Goal: Transaction & Acquisition: Book appointment/travel/reservation

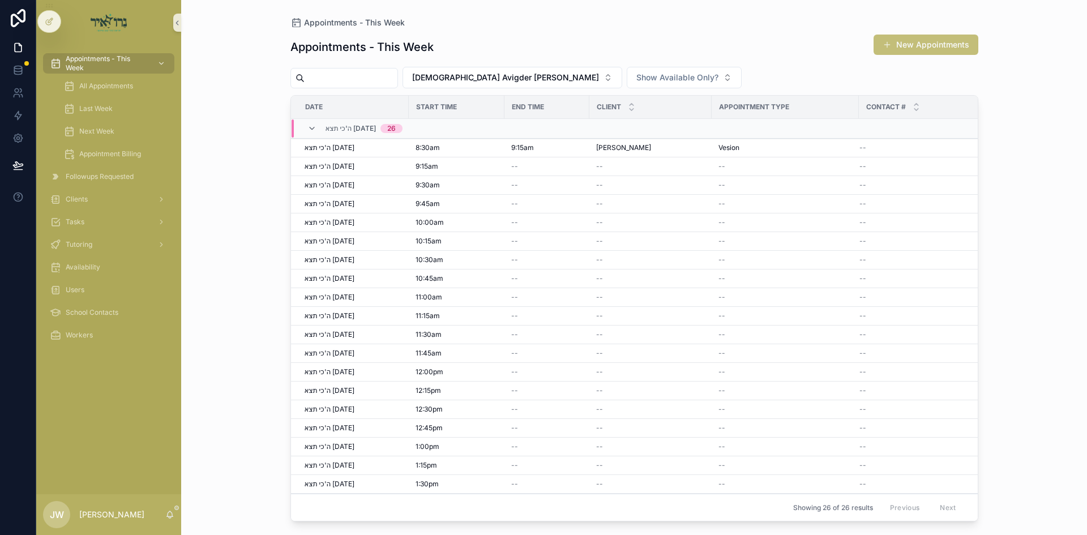
click at [892, 52] on button "New Appointments" at bounding box center [925, 45] width 105 height 20
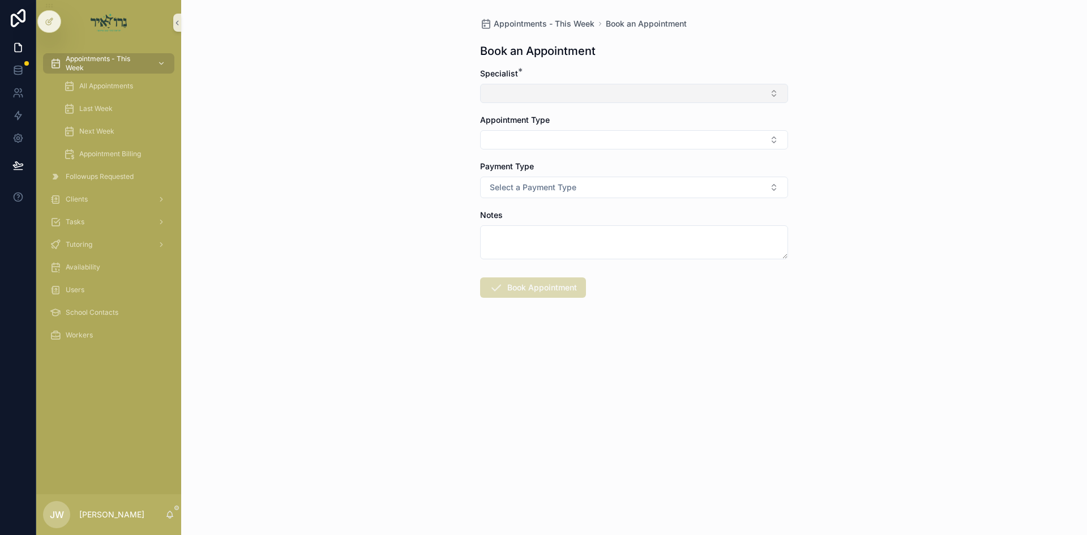
click at [555, 100] on button "Select Button" at bounding box center [634, 93] width 308 height 19
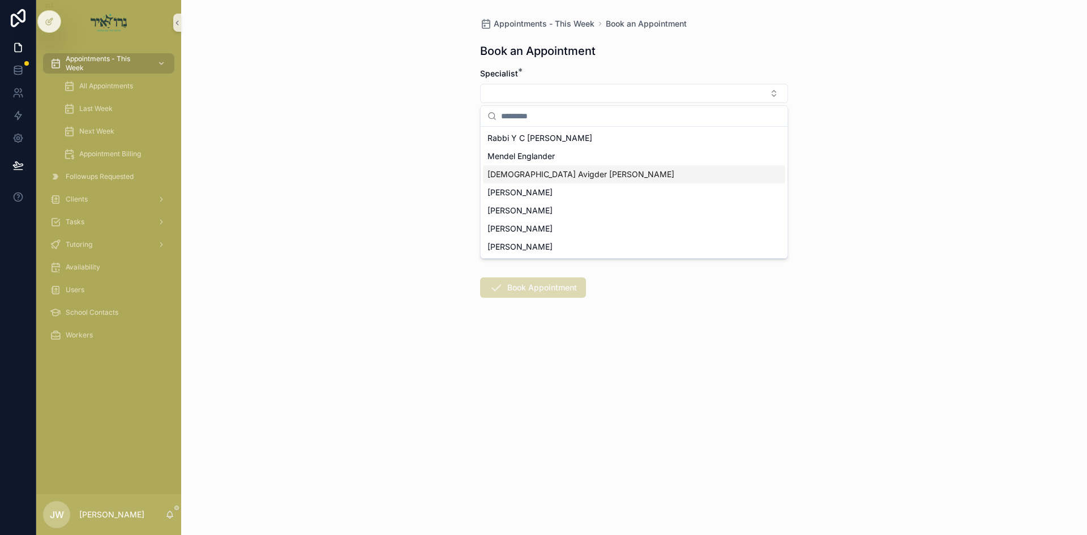
click at [544, 175] on span "[DEMOGRAPHIC_DATA] Avigder [PERSON_NAME]" at bounding box center [580, 174] width 187 height 11
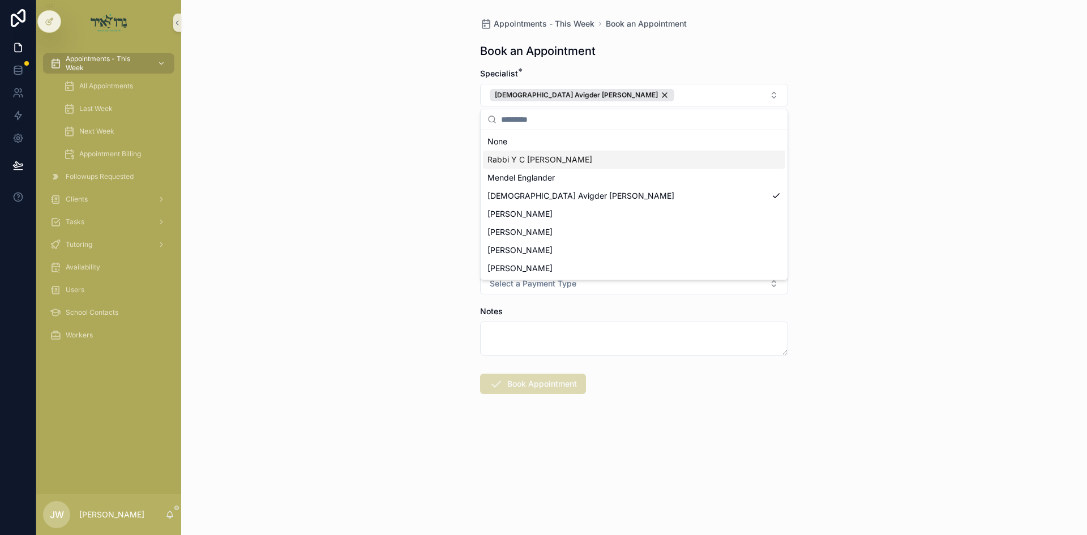
click at [393, 156] on div "Appointments - This Week Book an Appointment Book an Appointment Specialist * R…" at bounding box center [634, 267] width 906 height 535
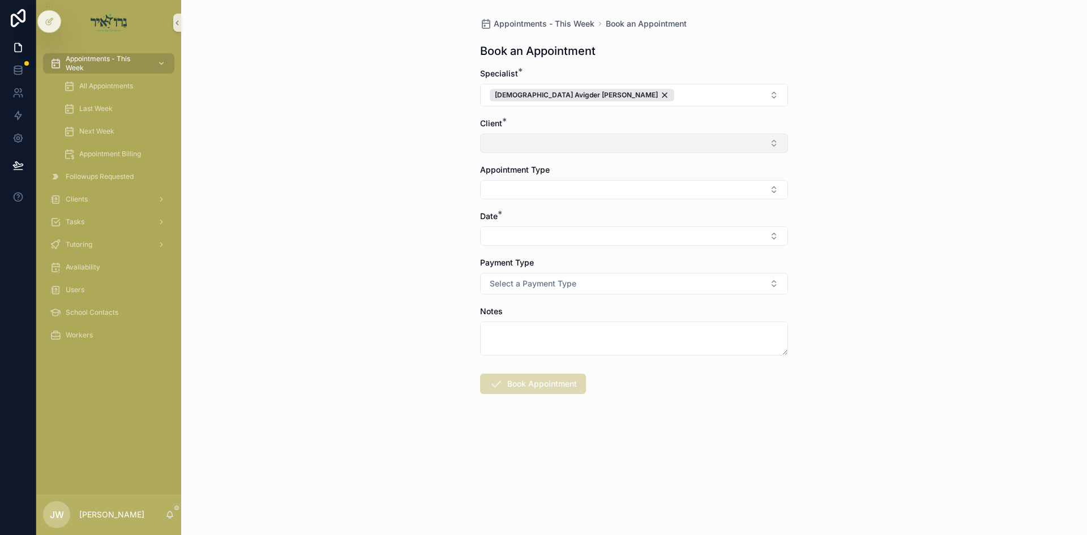
click at [495, 145] on button "Select Button" at bounding box center [634, 143] width 308 height 19
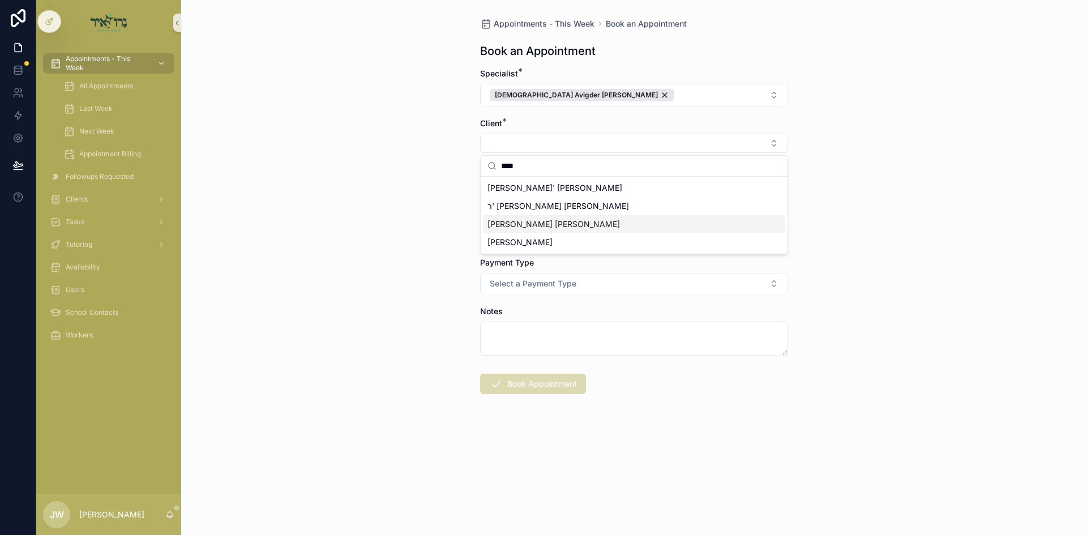
type input "****"
click at [577, 225] on span "[PERSON_NAME] [PERSON_NAME]" at bounding box center [553, 224] width 132 height 11
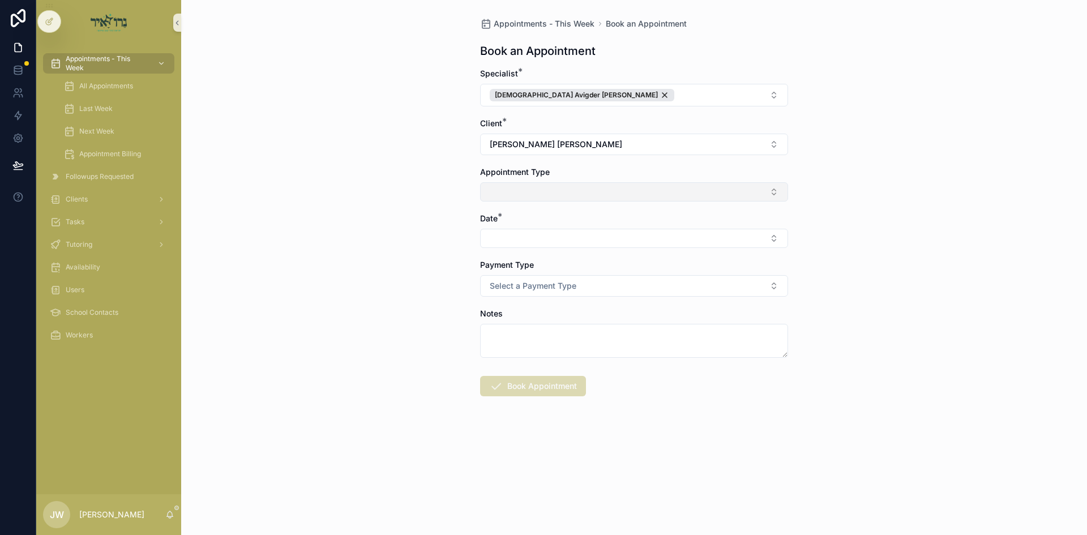
click at [546, 195] on button "Select Button" at bounding box center [634, 191] width 308 height 19
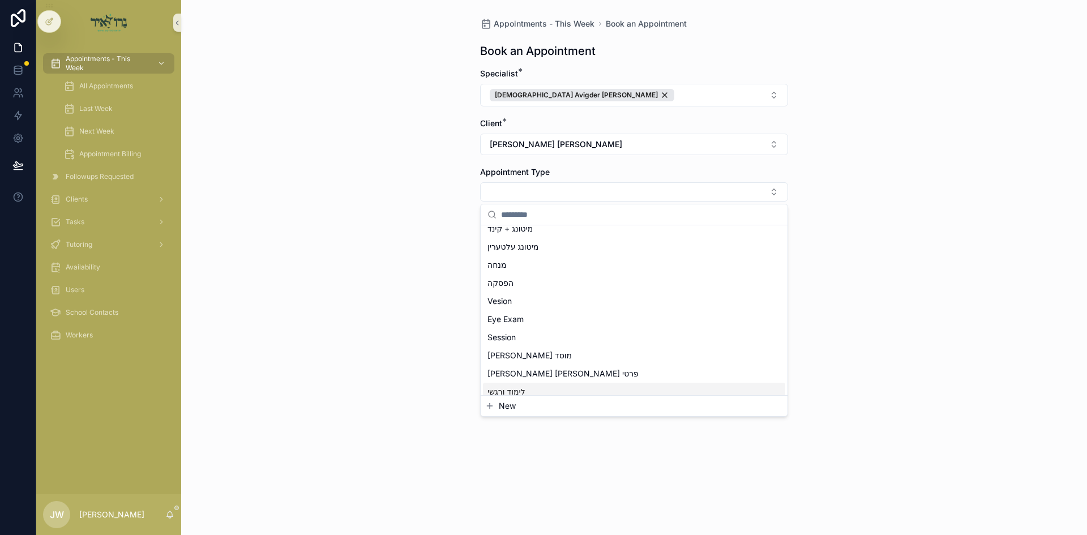
scroll to position [113, 0]
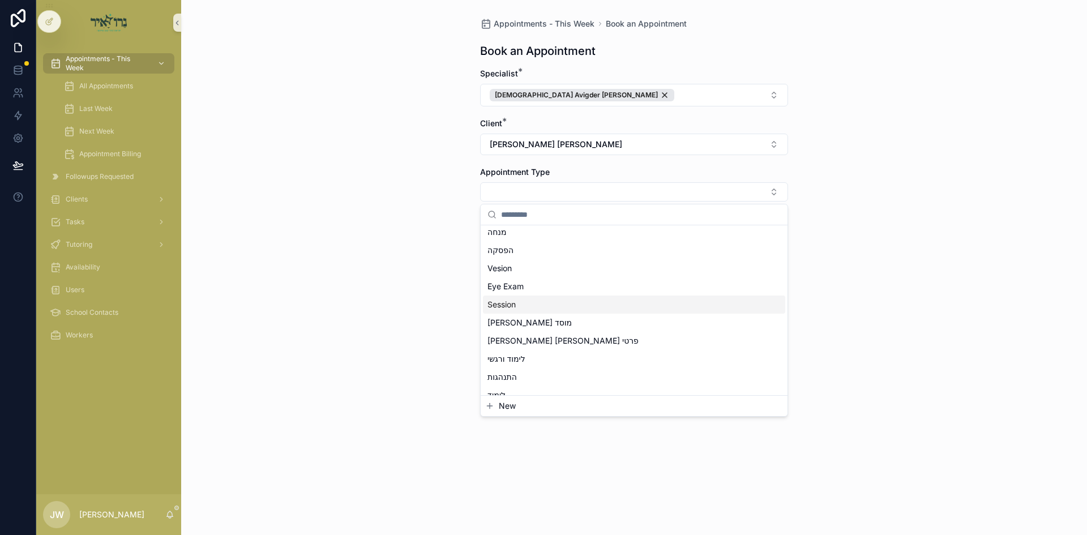
click at [524, 299] on div "Session" at bounding box center [634, 304] width 302 height 18
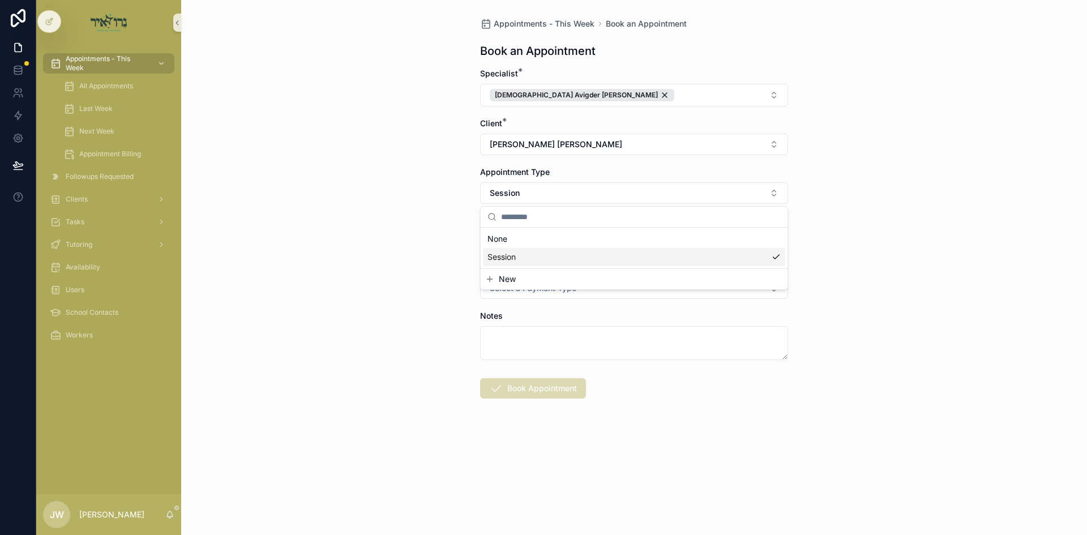
click at [316, 251] on div "Appointments - This Week Book an Appointment Book an Appointment Specialist * R…" at bounding box center [634, 267] width 906 height 535
click at [525, 234] on button "Select Button" at bounding box center [634, 240] width 308 height 19
click at [524, 286] on span "ה'כי תצא [DATE]" at bounding box center [516, 285] width 59 height 11
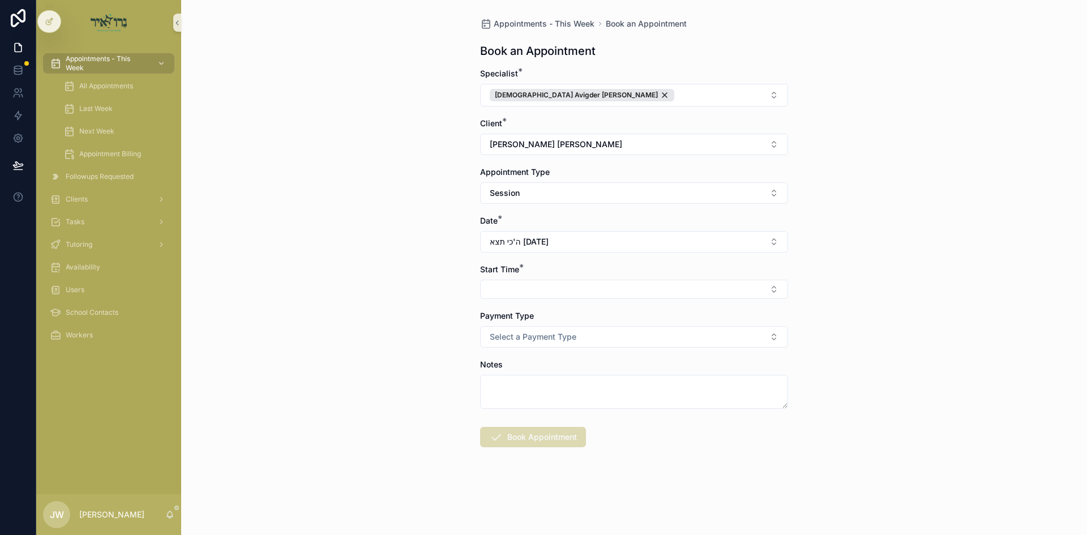
click at [524, 286] on button "Select Button" at bounding box center [634, 289] width 308 height 19
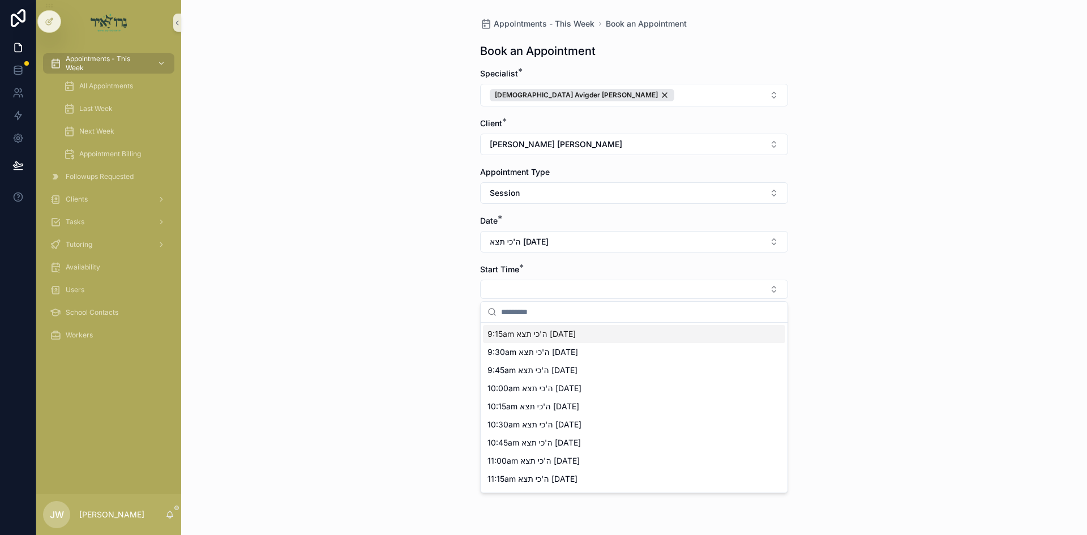
click at [525, 331] on span "9:15am ה'כי תצא [DATE]" at bounding box center [531, 333] width 88 height 11
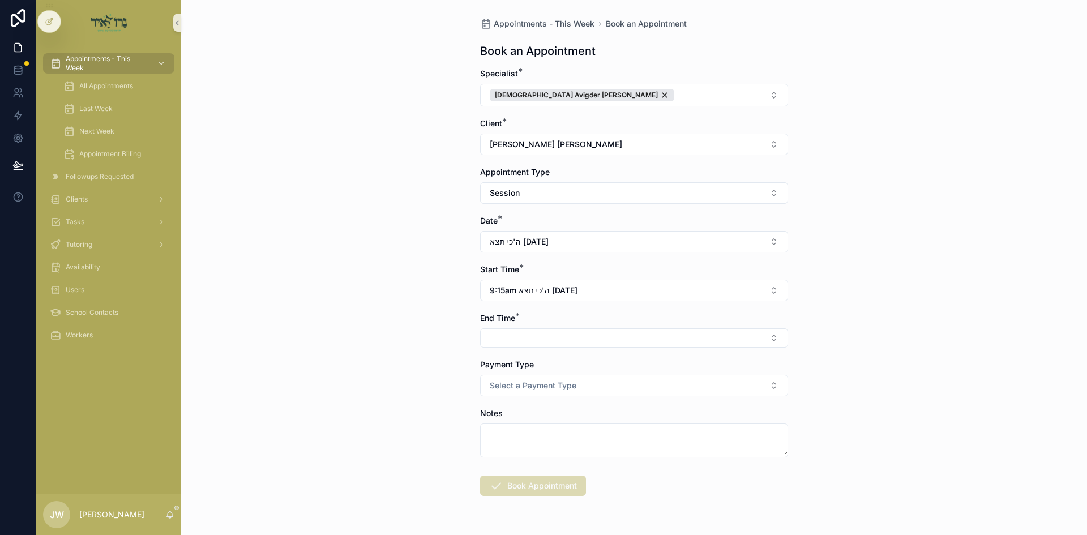
click at [525, 331] on button "Select Button" at bounding box center [634, 337] width 308 height 19
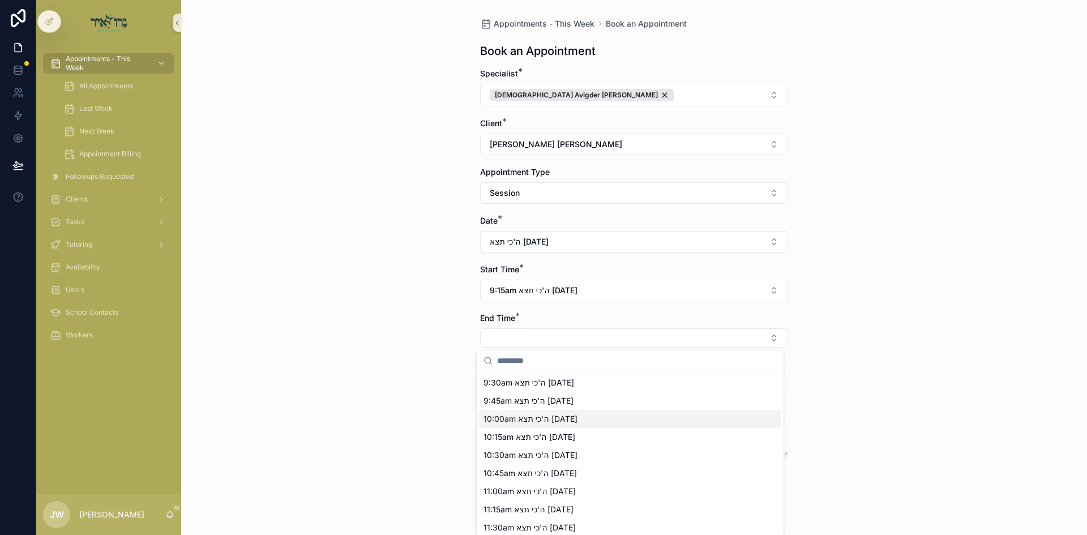
click at [523, 414] on span "10:00am ה'כי תצא [DATE]" at bounding box center [530, 418] width 94 height 11
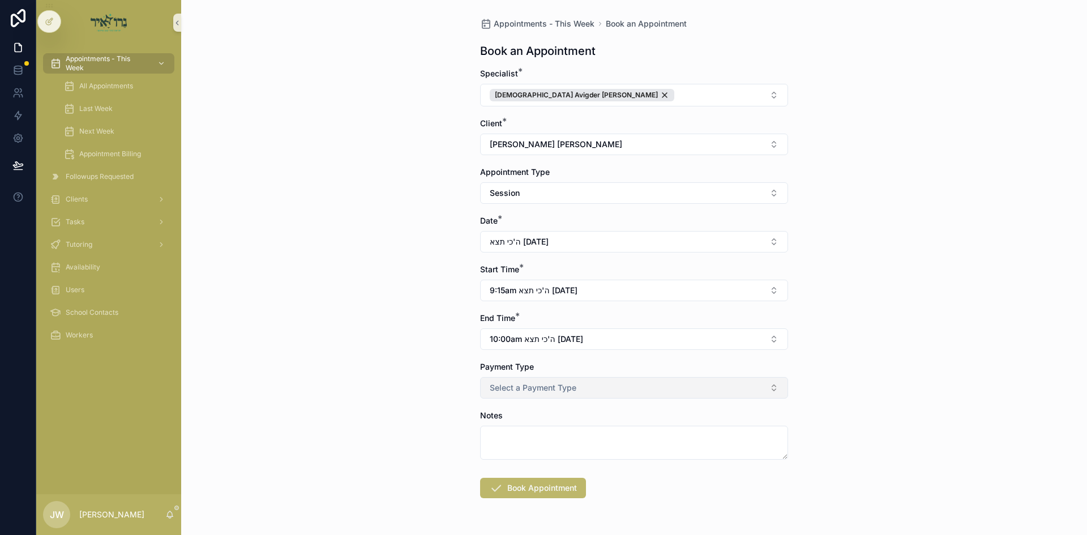
click at [524, 395] on button "Select a Payment Type" at bounding box center [634, 388] width 308 height 22
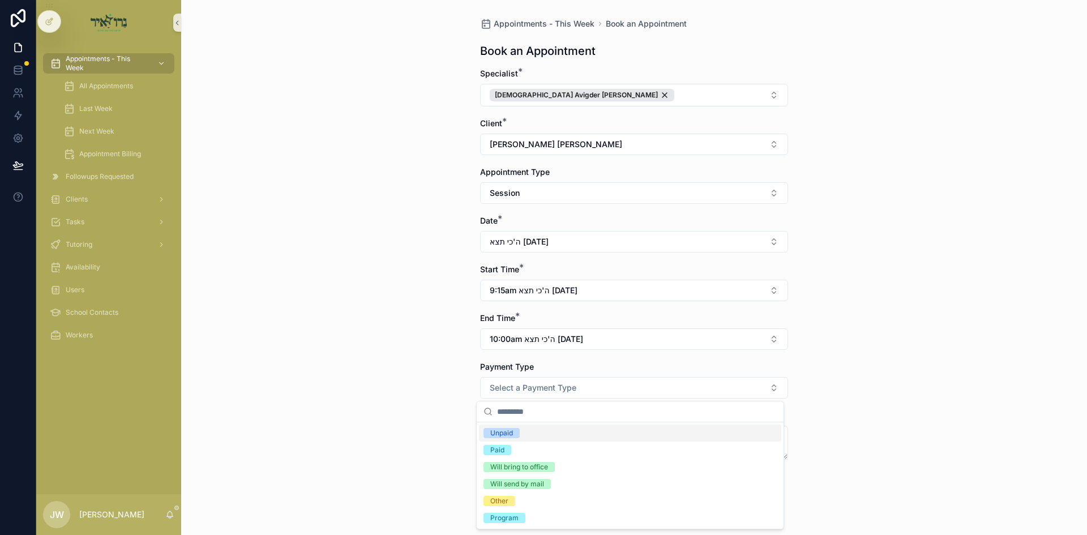
click at [525, 432] on div "Unpaid" at bounding box center [630, 433] width 302 height 17
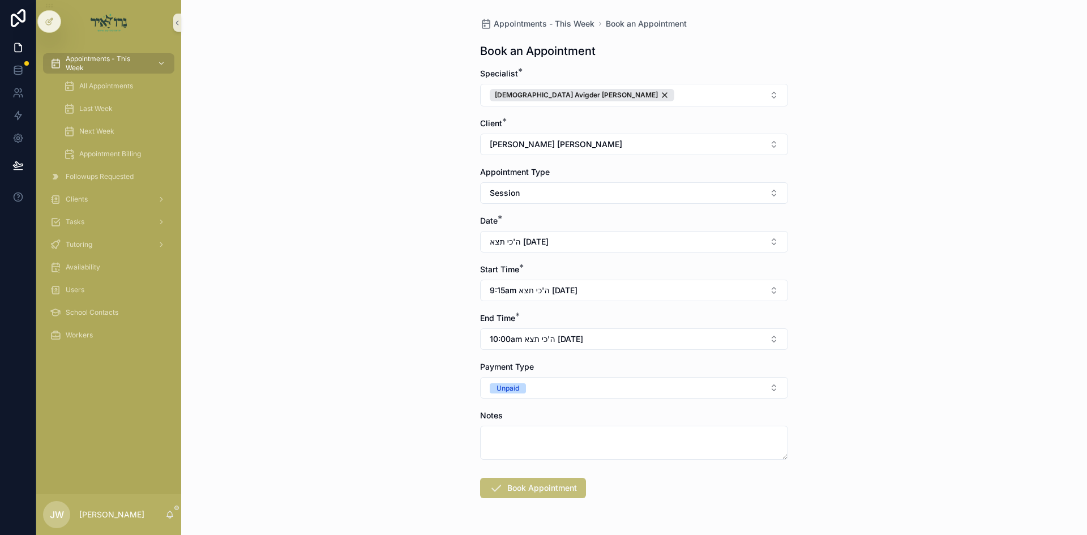
click at [537, 494] on button "Book Appointment" at bounding box center [533, 488] width 106 height 20
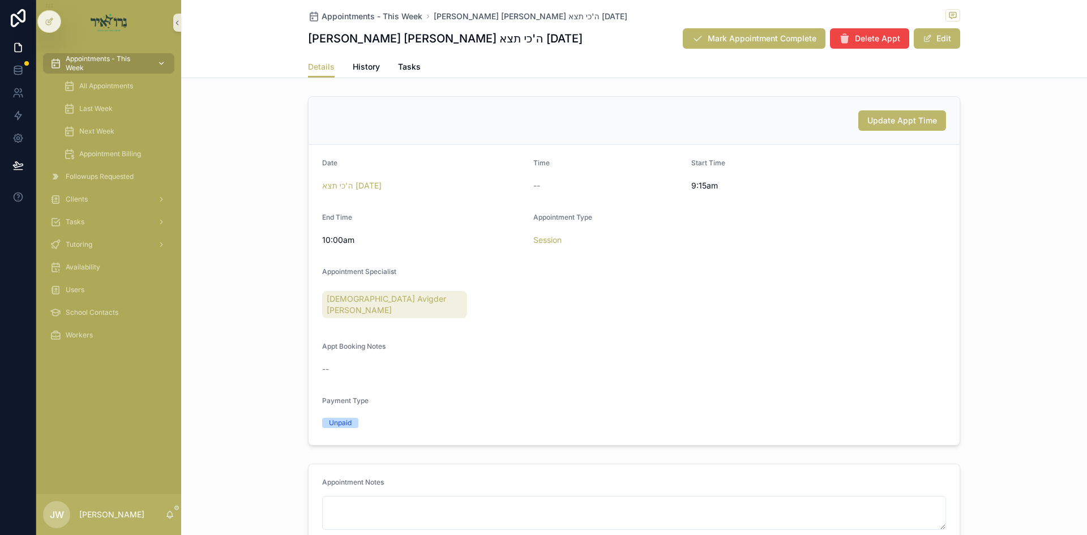
click at [103, 62] on span "Appointments - This Week" at bounding box center [107, 63] width 83 height 18
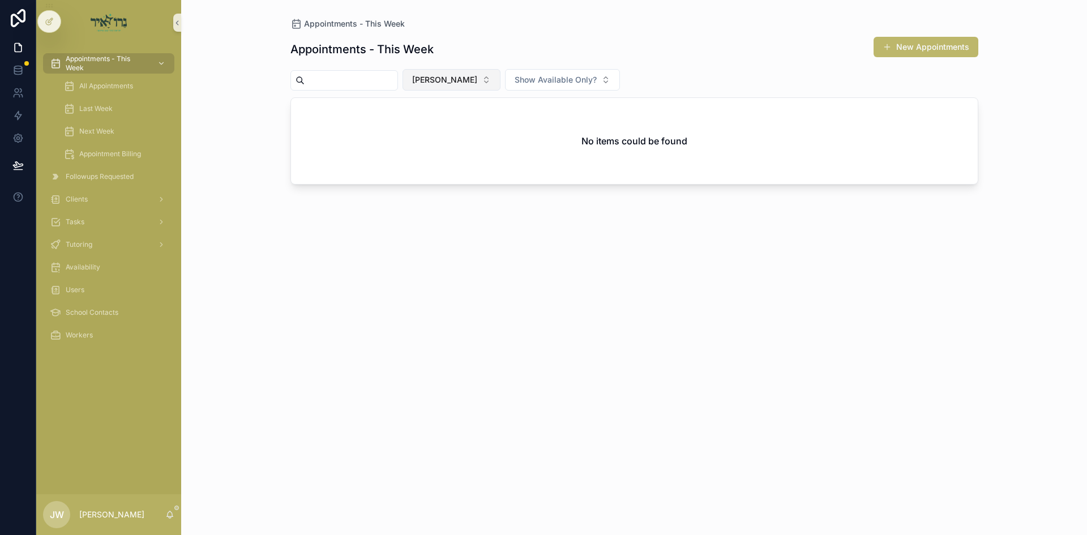
click at [449, 77] on span "[PERSON_NAME]" at bounding box center [444, 79] width 65 height 11
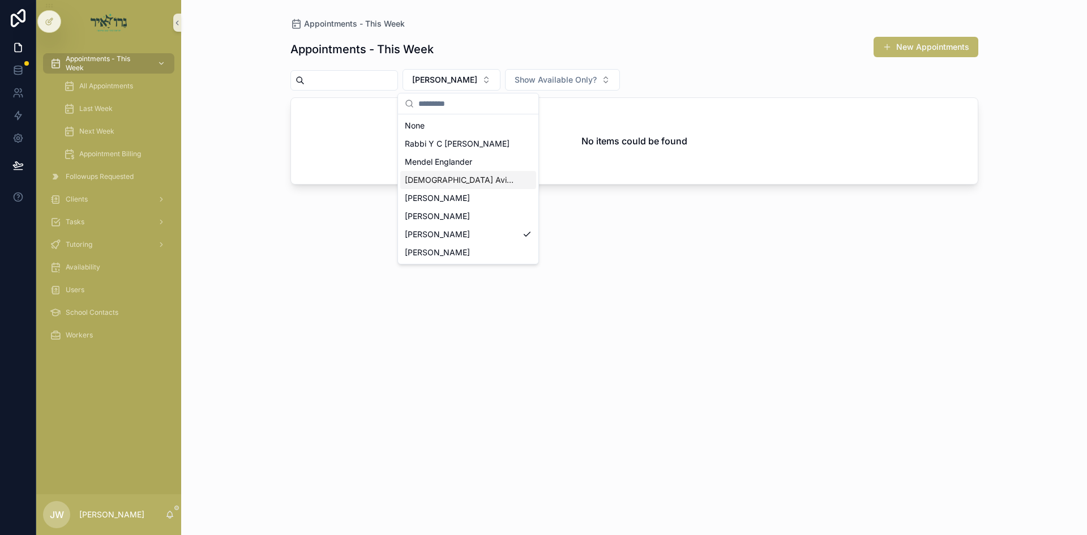
click at [430, 185] on span "[DEMOGRAPHIC_DATA] Avigder [PERSON_NAME]" at bounding box center [461, 179] width 113 height 11
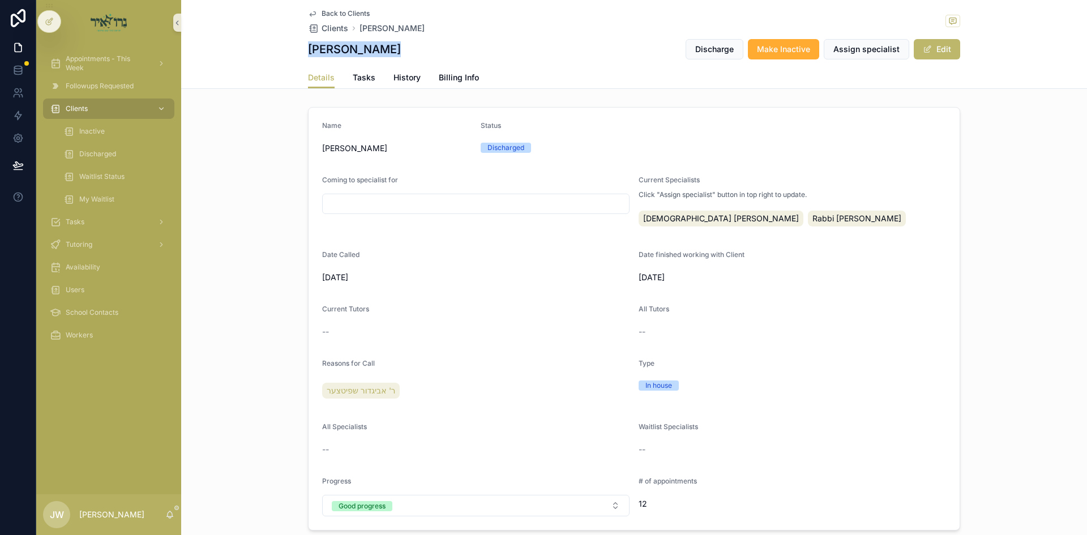
scroll to position [226, 0]
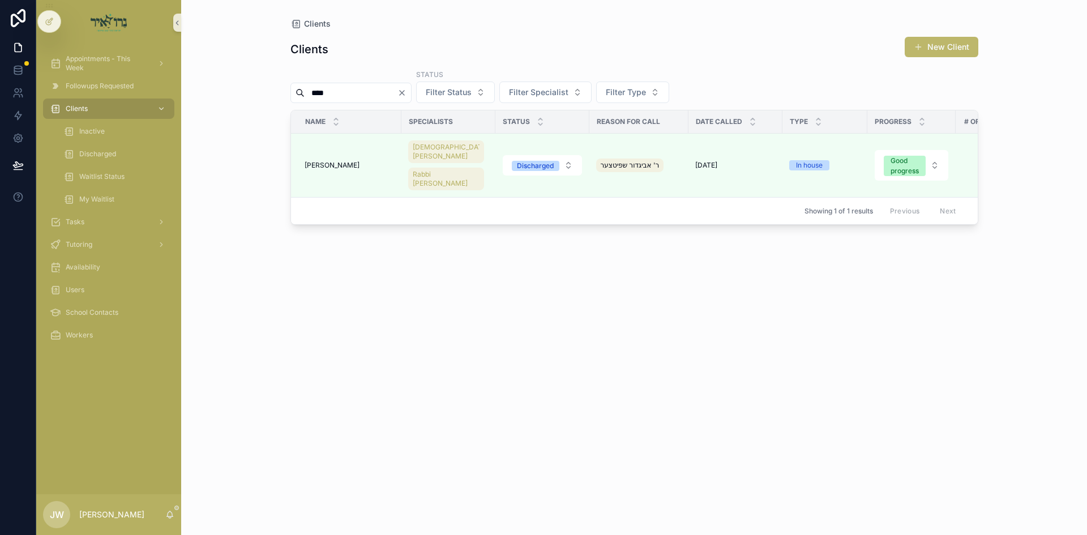
type input "***"
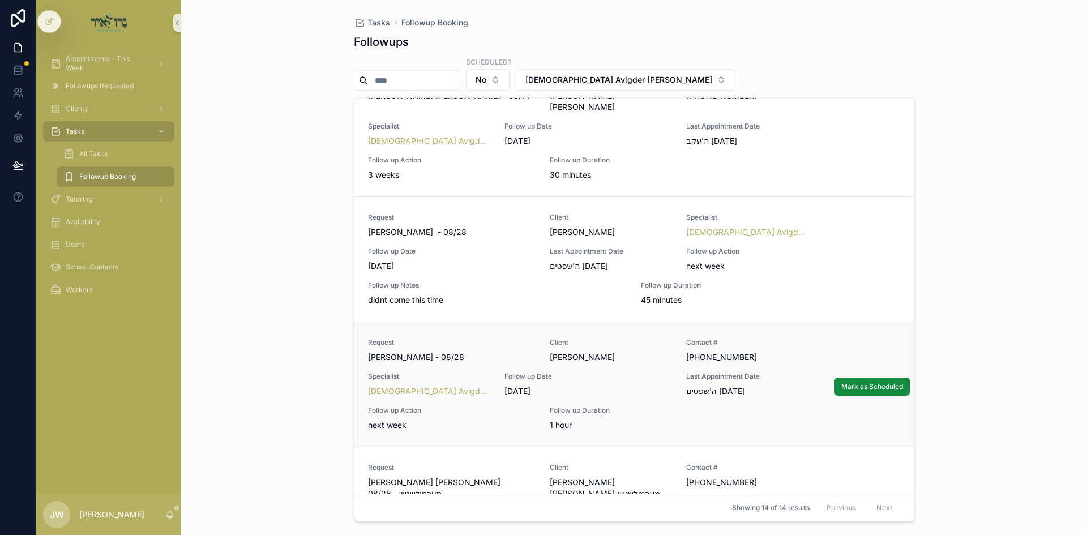
scroll to position [793, 0]
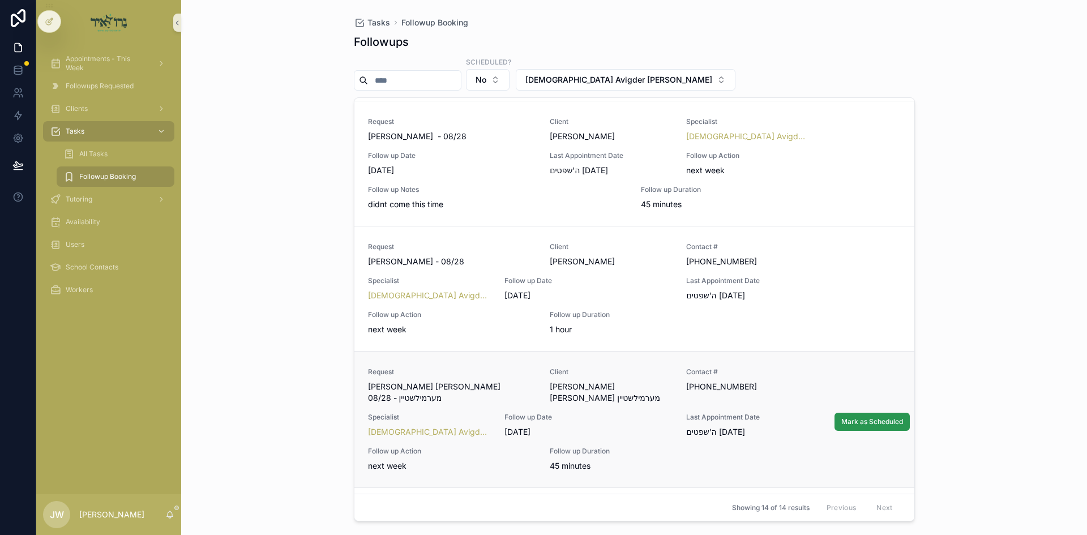
click at [846, 417] on span "Mark as Scheduled" at bounding box center [872, 421] width 62 height 9
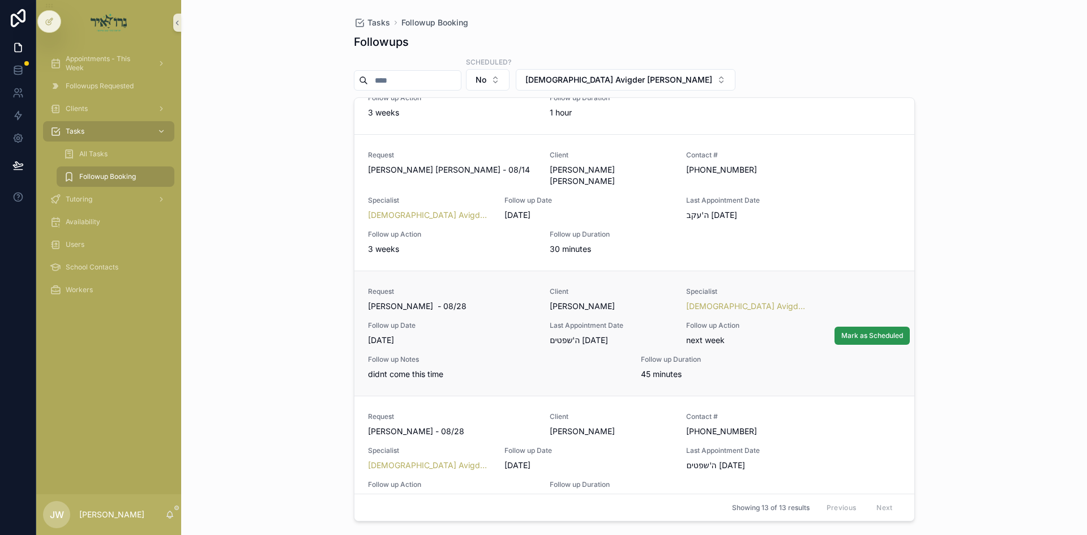
click at [867, 327] on button "Mark as Scheduled" at bounding box center [871, 336] width 75 height 18
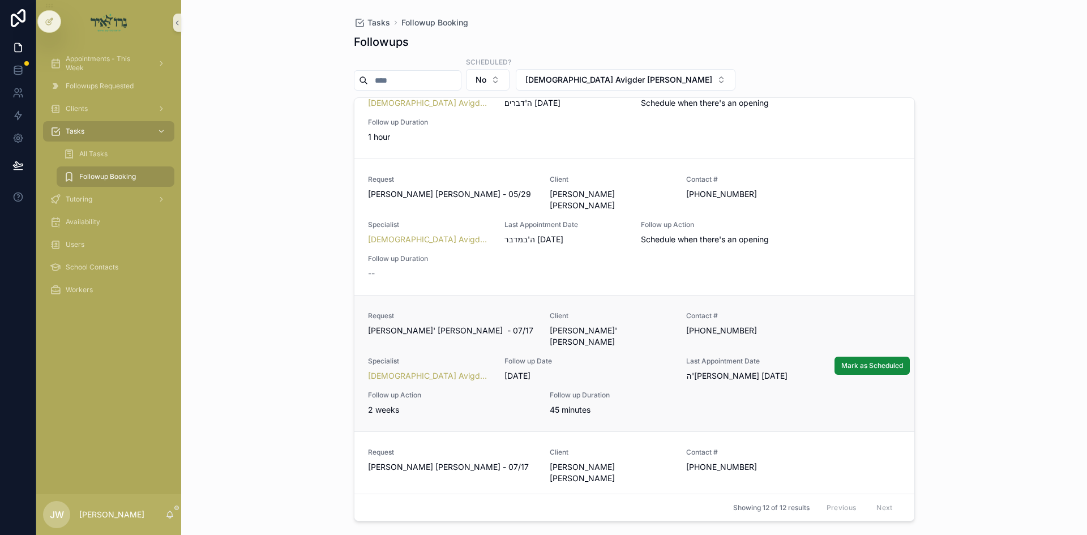
scroll to position [170, 0]
